Goal: Task Accomplishment & Management: Use online tool/utility

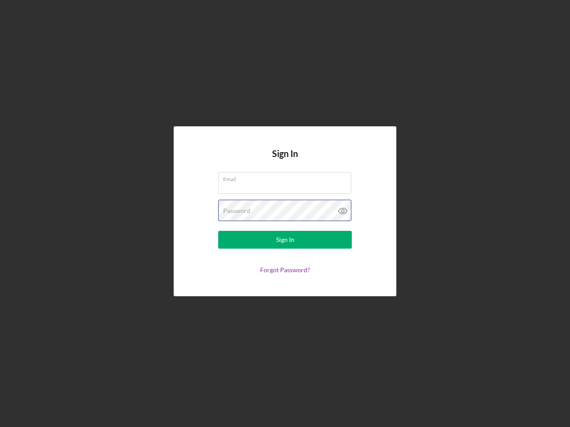
click at [285, 214] on div "Password" at bounding box center [285, 211] width 134 height 22
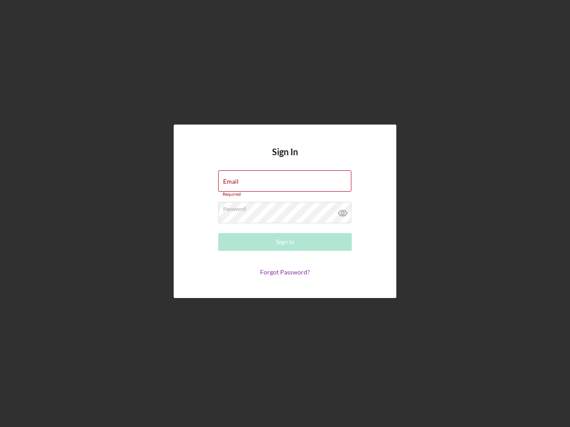
click at [343, 211] on icon at bounding box center [343, 213] width 22 height 22
